Goal: Task Accomplishment & Management: Use online tool/utility

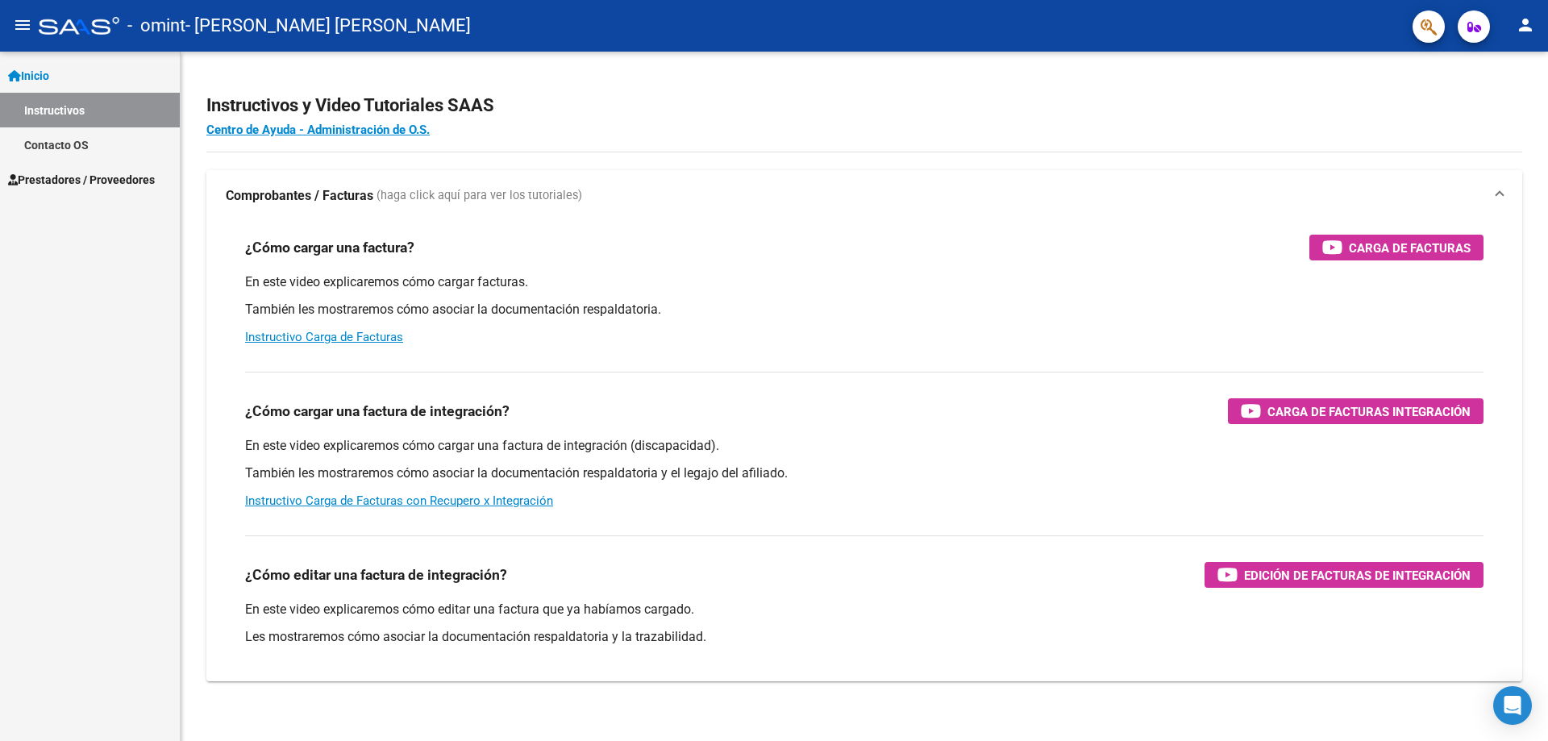
click at [1528, 26] on mat-icon "person" at bounding box center [1525, 24] width 19 height 19
click at [1498, 103] on button "exit_to_app Salir" at bounding box center [1492, 106] width 98 height 39
click at [102, 184] on span "Prestadores / Proveedores" at bounding box center [81, 180] width 147 height 18
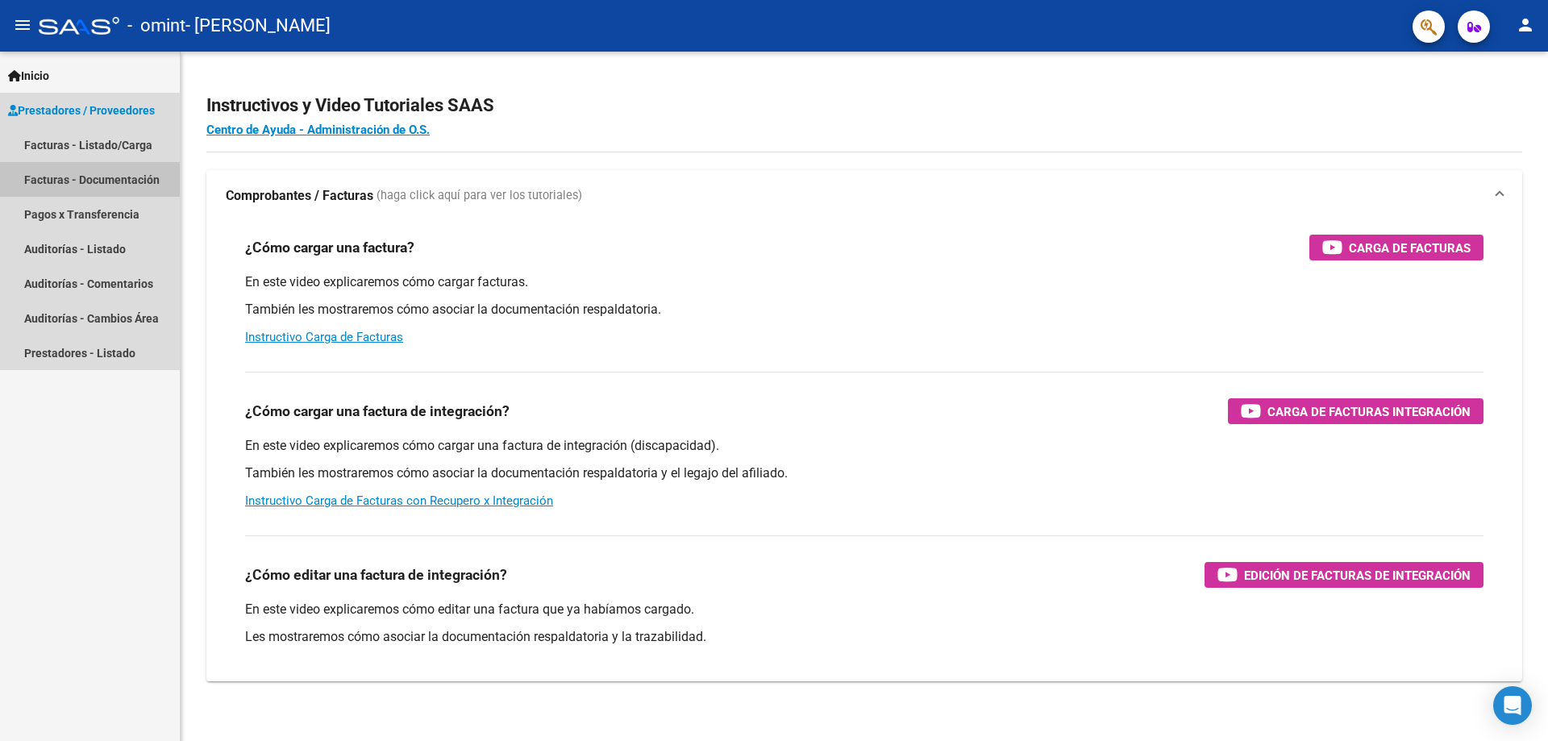
click at [113, 180] on link "Facturas - Documentación" at bounding box center [90, 179] width 180 height 35
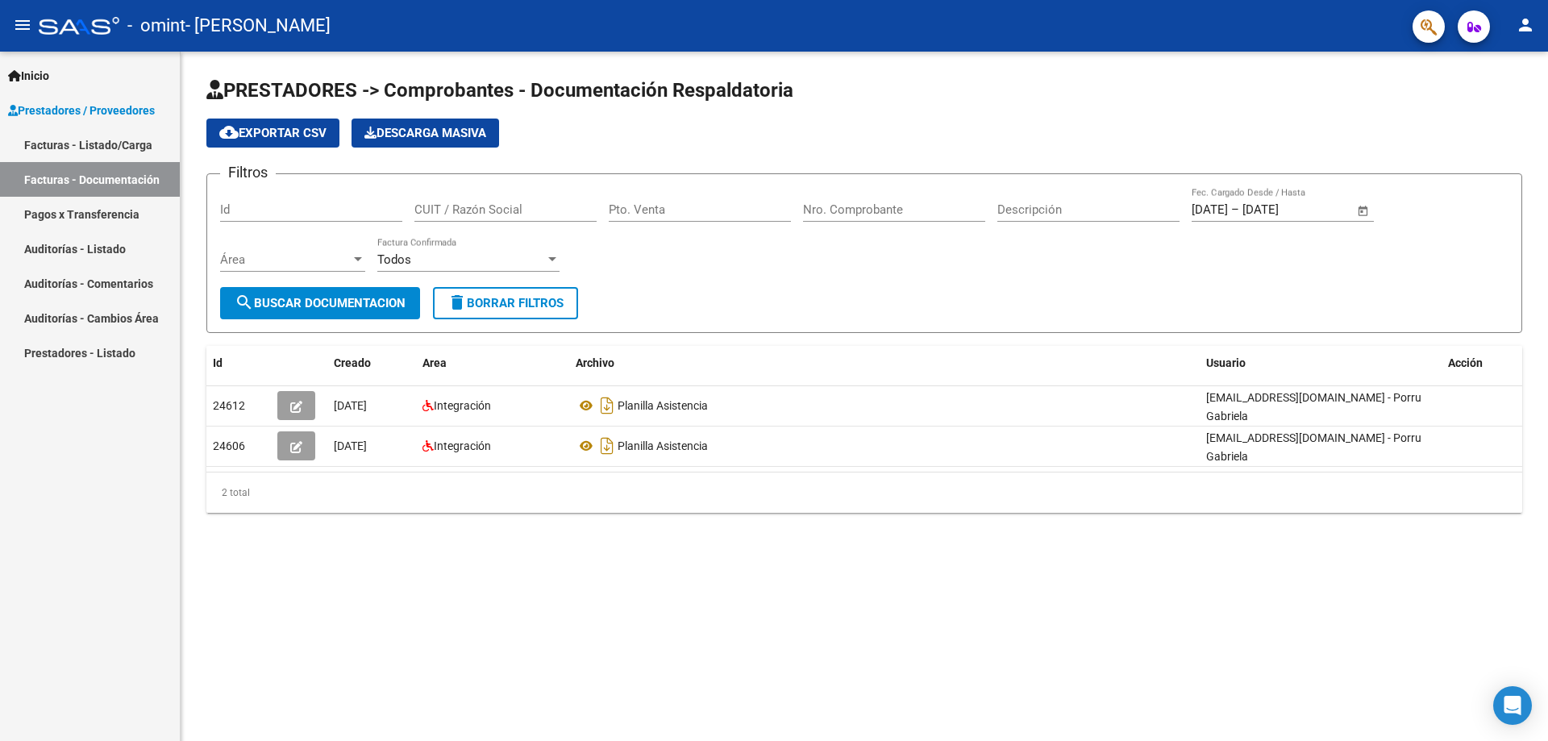
click at [87, 143] on link "Facturas - Listado/Carga" at bounding box center [90, 144] width 180 height 35
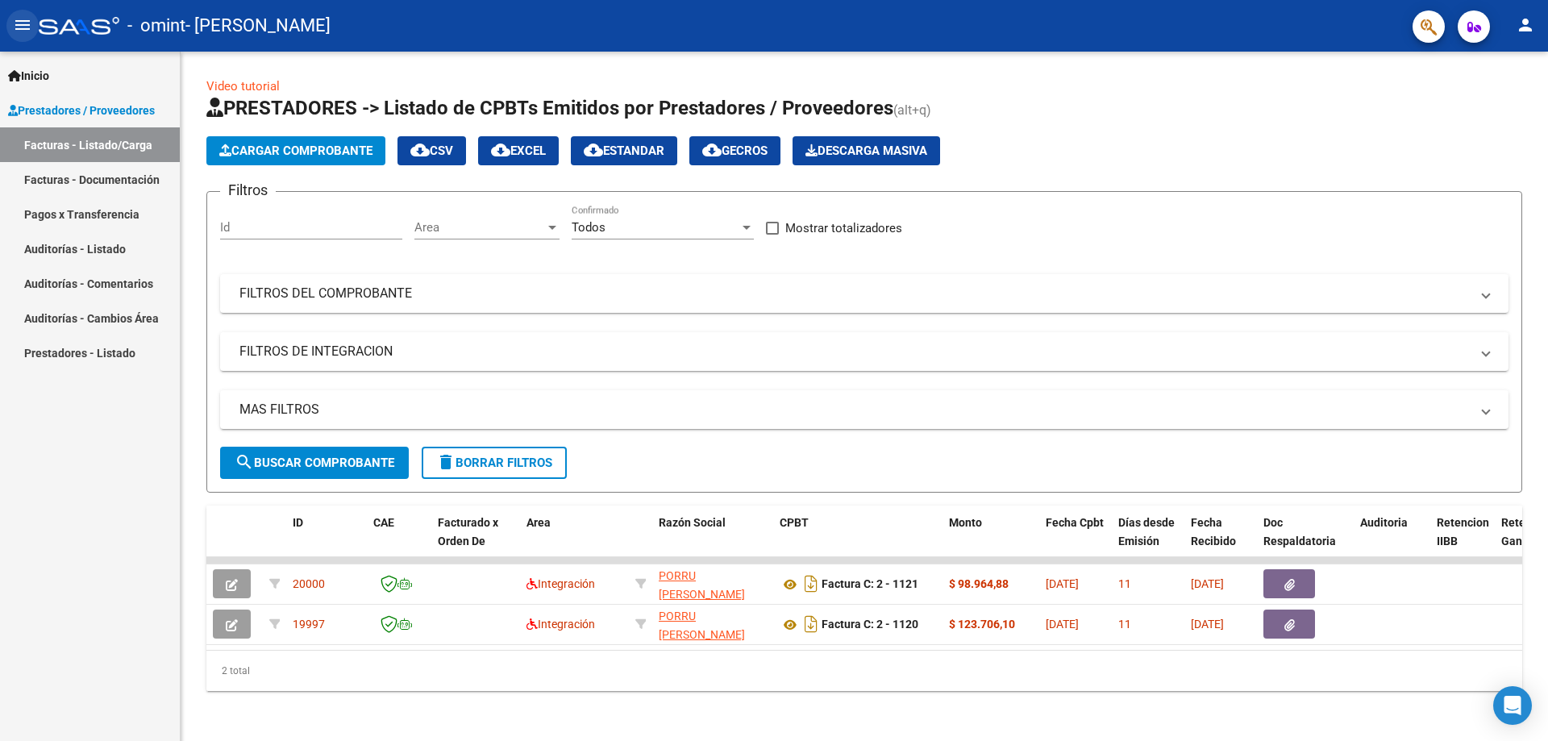
click at [22, 26] on mat-icon "menu" at bounding box center [22, 24] width 19 height 19
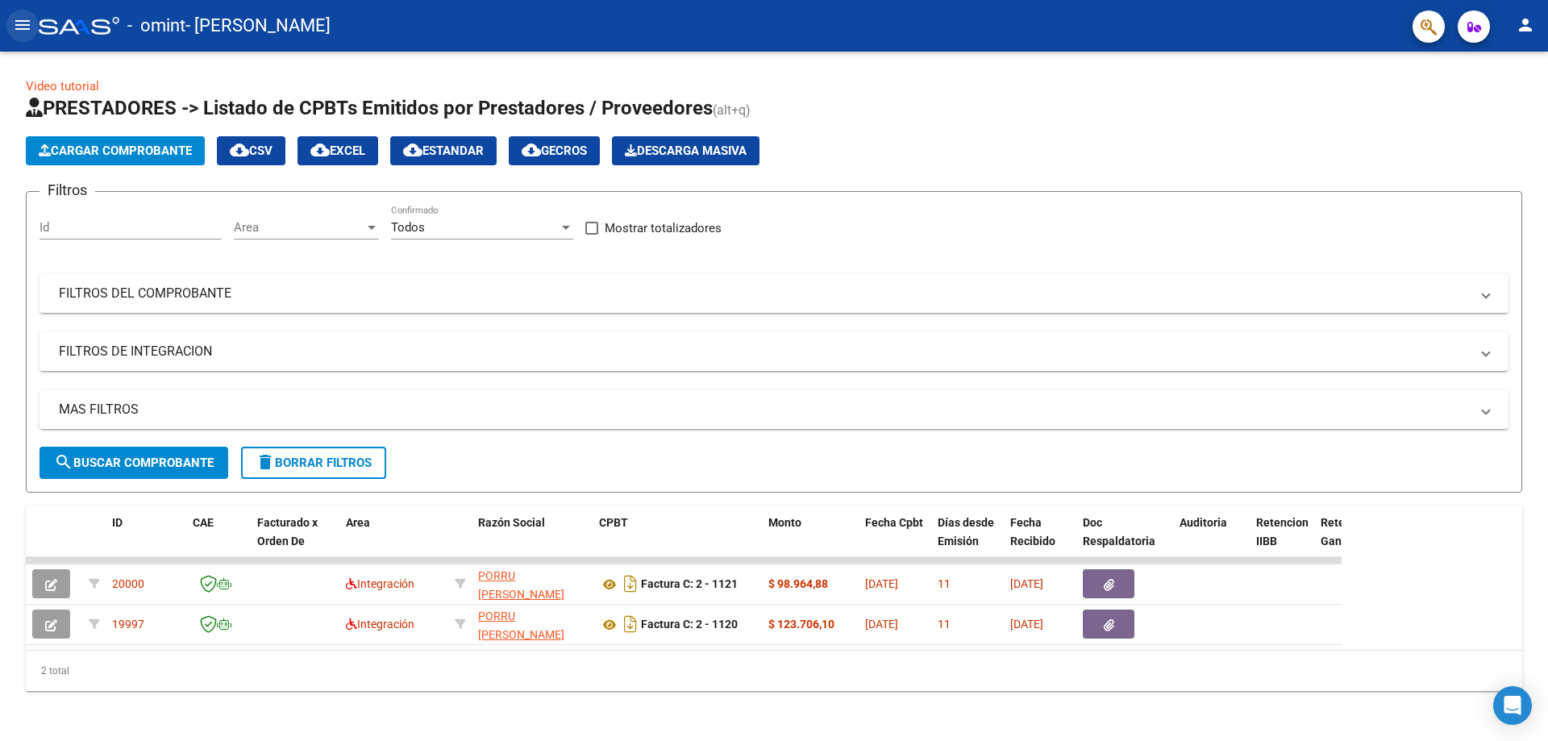
click at [22, 26] on mat-icon "menu" at bounding box center [22, 24] width 19 height 19
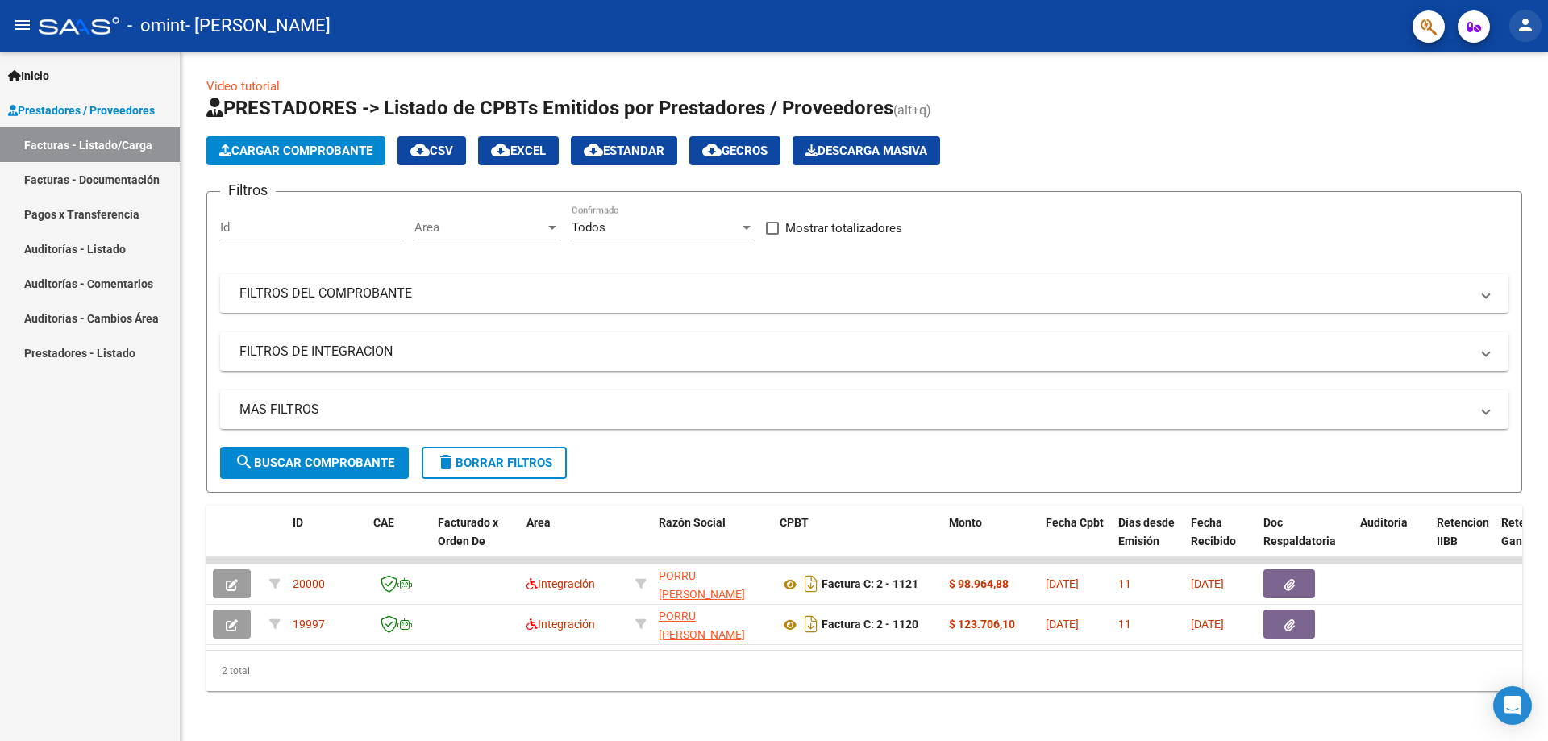
click at [1523, 29] on mat-icon "person" at bounding box center [1525, 24] width 19 height 19
click at [1498, 110] on button "exit_to_app Salir" at bounding box center [1492, 106] width 98 height 39
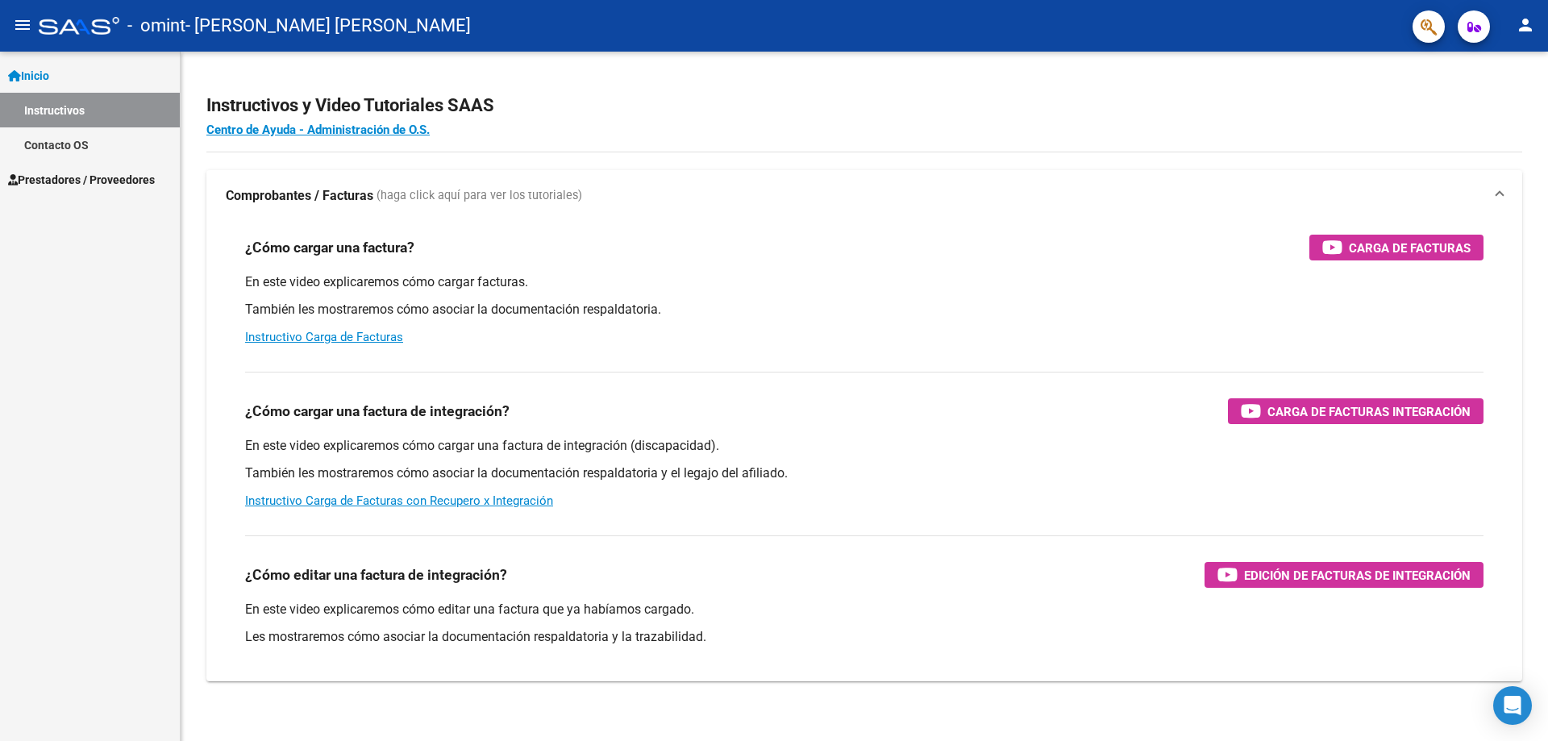
click at [69, 181] on span "Prestadores / Proveedores" at bounding box center [81, 180] width 147 height 18
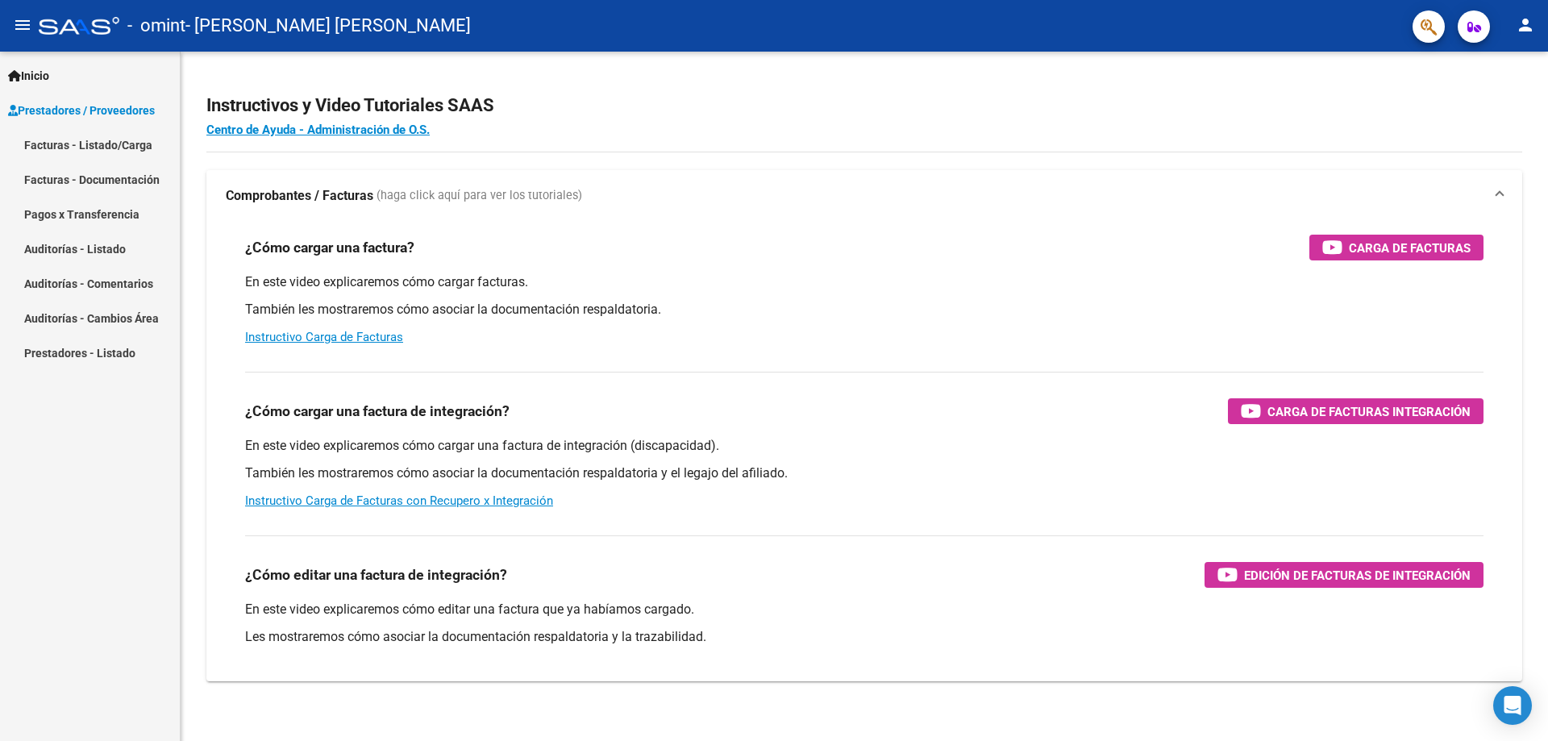
click at [93, 145] on link "Facturas - Listado/Carga" at bounding box center [90, 144] width 180 height 35
